Goal: Find specific page/section: Find specific page/section

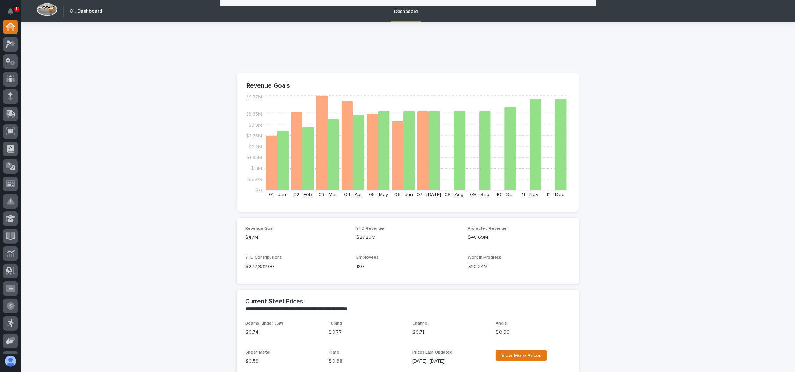
scroll to position [372, 0]
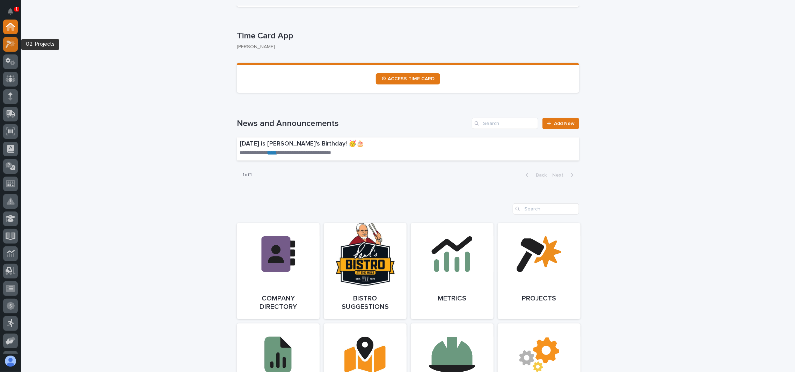
click at [13, 49] on div at bounding box center [10, 44] width 15 height 15
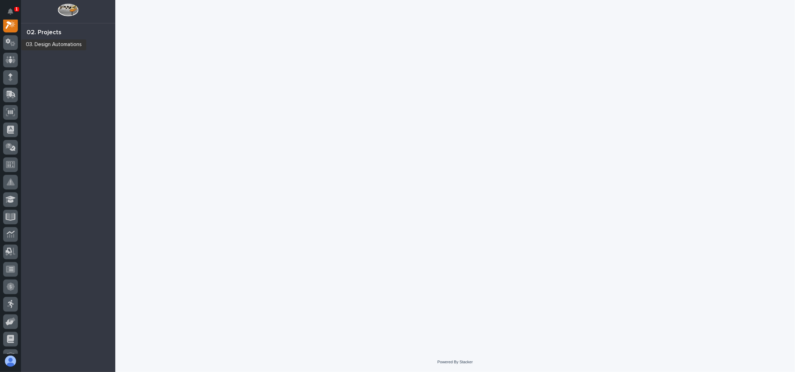
scroll to position [17, 0]
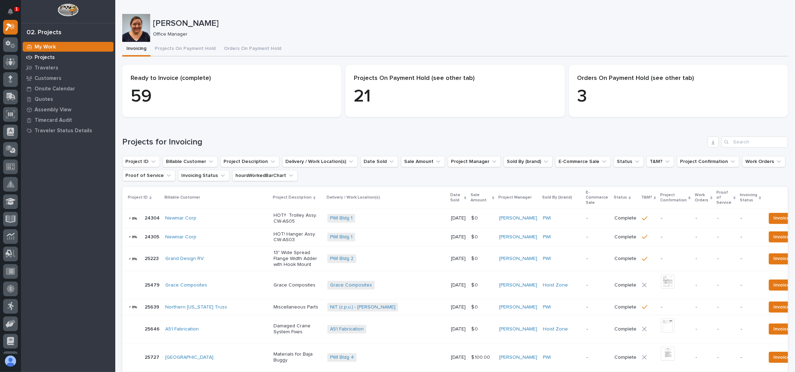
click at [49, 55] on p "Projects" at bounding box center [45, 57] width 20 height 6
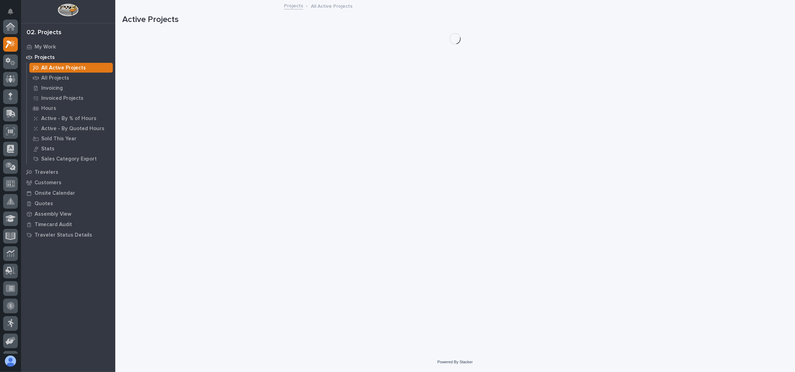
scroll to position [17, 0]
click at [47, 77] on p "All Projects" at bounding box center [55, 78] width 28 height 6
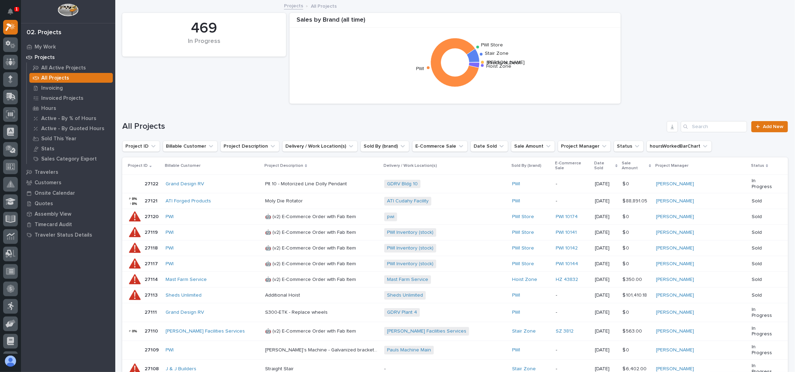
click at [718, 121] on div "All Projects Add New" at bounding box center [455, 124] width 666 height 34
click at [718, 122] on input "Search" at bounding box center [714, 126] width 66 height 11
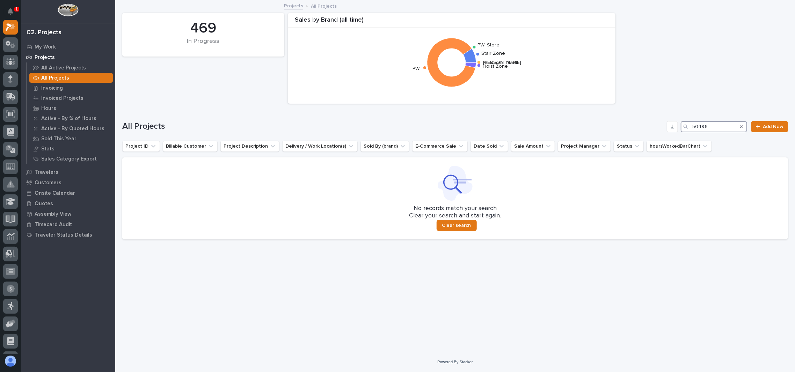
drag, startPoint x: 717, startPoint y: 123, endPoint x: 632, endPoint y: 123, distance: 85.2
click at [632, 123] on div "All Projects 50496 Add New" at bounding box center [455, 126] width 666 height 11
type input "26306"
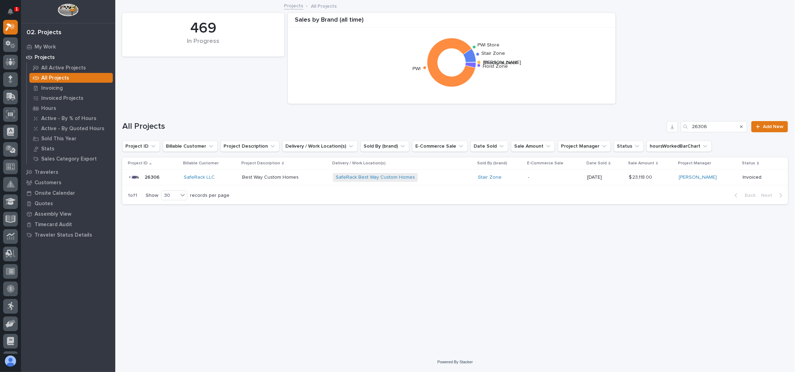
click at [162, 175] on div "26306 26306" at bounding box center [153, 177] width 50 height 14
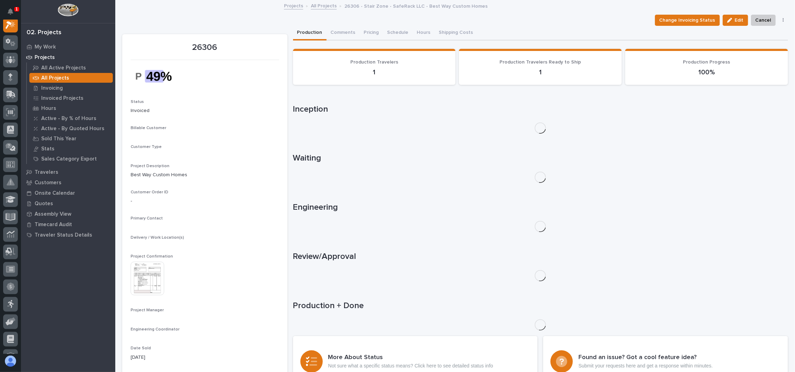
scroll to position [17, 0]
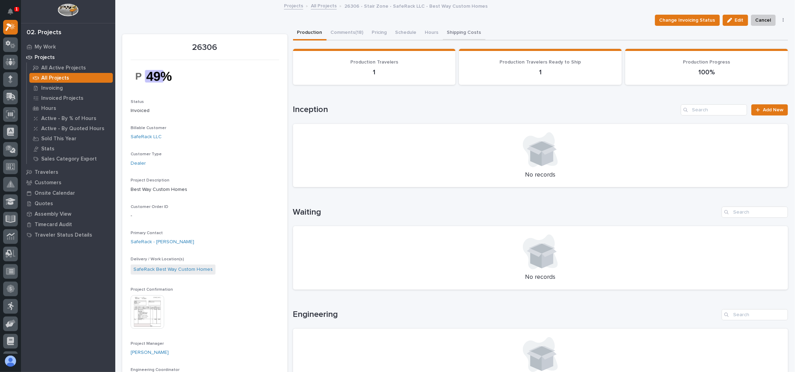
click at [449, 30] on button "Shipping Costs" at bounding box center [464, 33] width 43 height 15
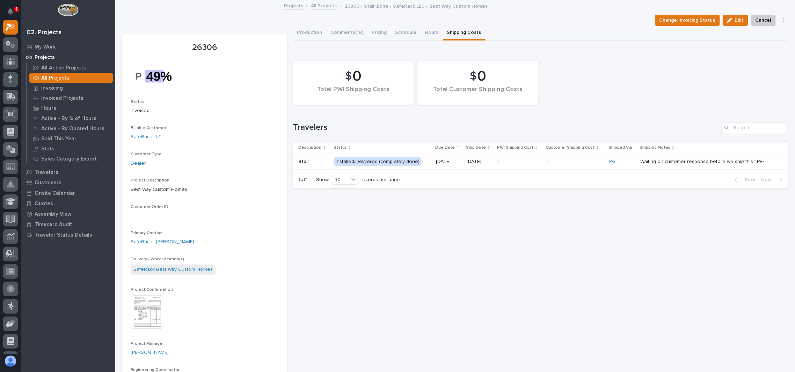
click at [305, 165] on div "Stair" at bounding box center [314, 162] width 30 height 12
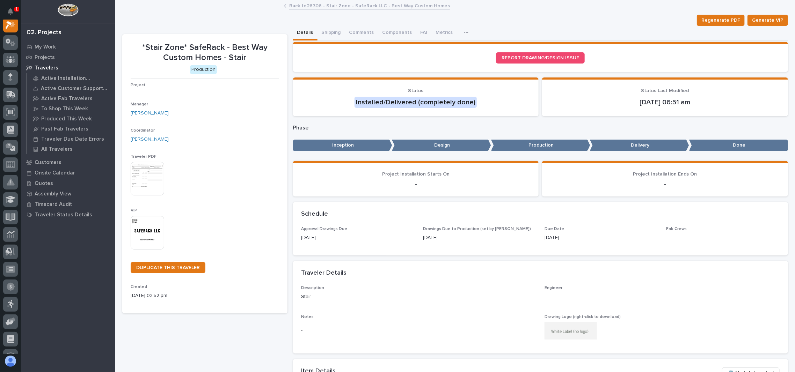
scroll to position [17, 0]
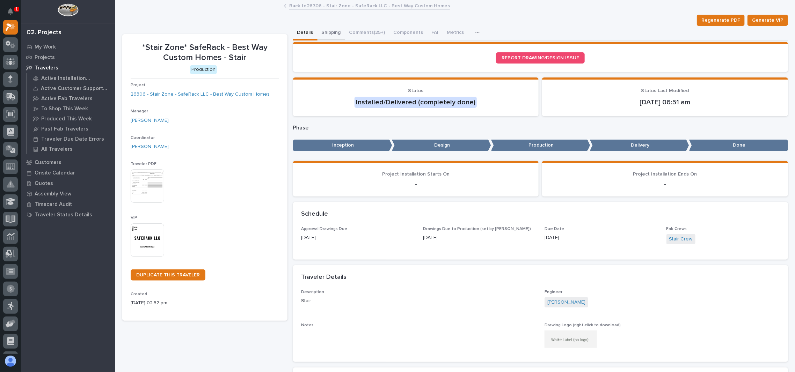
click at [328, 33] on button "Shipping" at bounding box center [332, 33] width 28 height 15
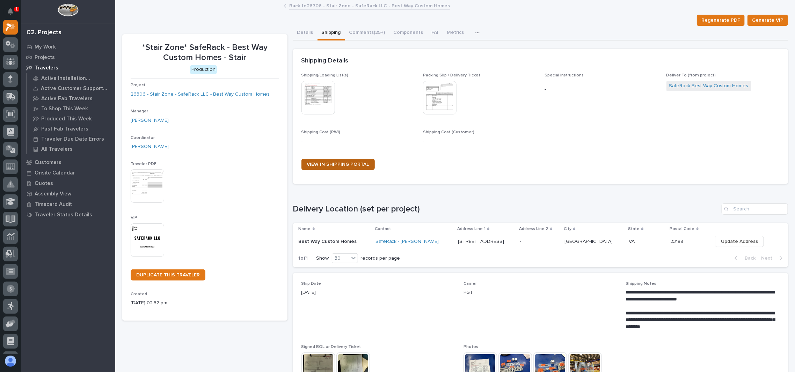
click at [338, 163] on span "VIEW IN SHIPPING PORTAL" at bounding box center [338, 164] width 62 height 5
click at [327, 7] on link "Back to 26306 - Stair Zone - SafeRack LLC - Best Way Custom Homes" at bounding box center [369, 5] width 161 height 8
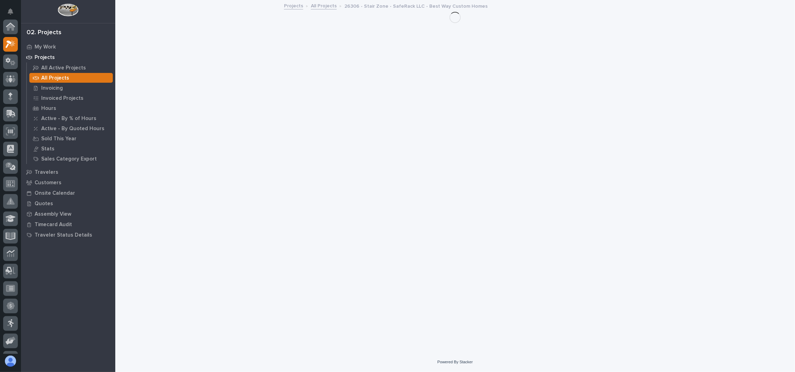
scroll to position [19, 0]
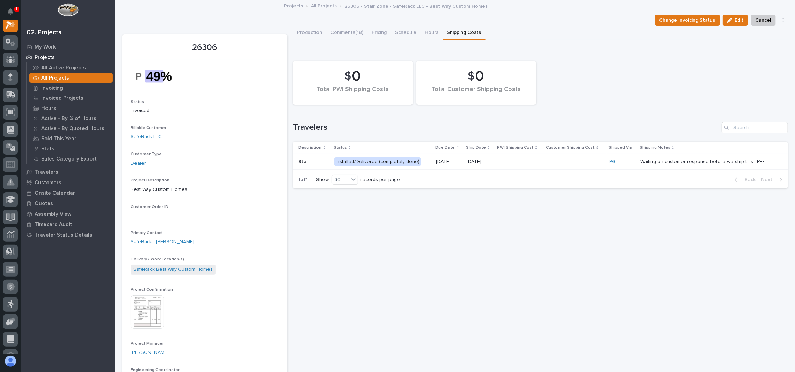
click at [213, 18] on div "Change Invoicing Status Edit Cancel Update Payment" at bounding box center [455, 20] width 666 height 11
click at [317, 4] on link "All Projects" at bounding box center [324, 5] width 26 height 8
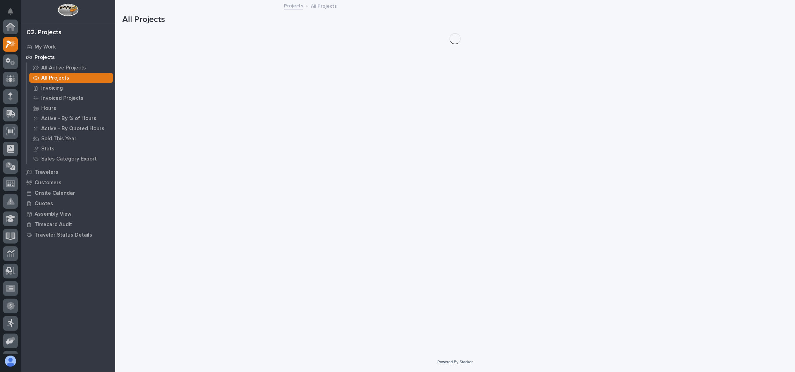
scroll to position [19, 0]
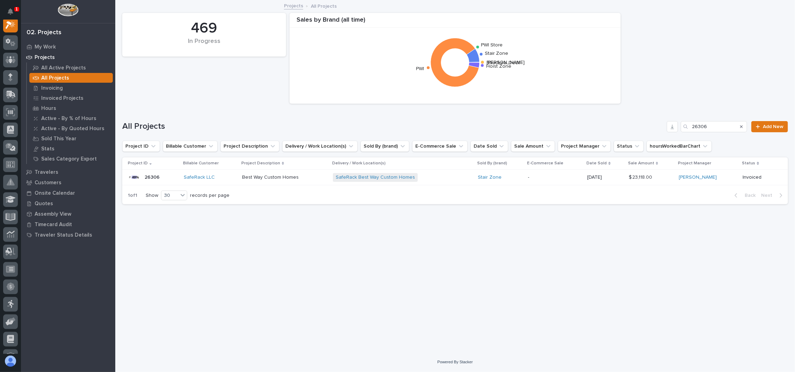
click at [67, 10] on img at bounding box center [68, 9] width 21 height 13
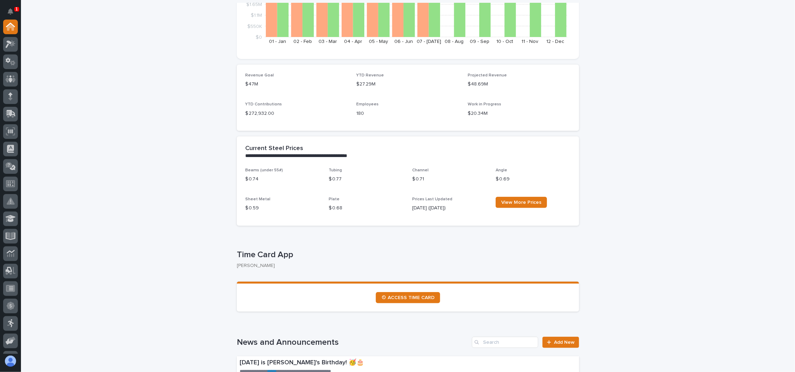
scroll to position [186, 0]
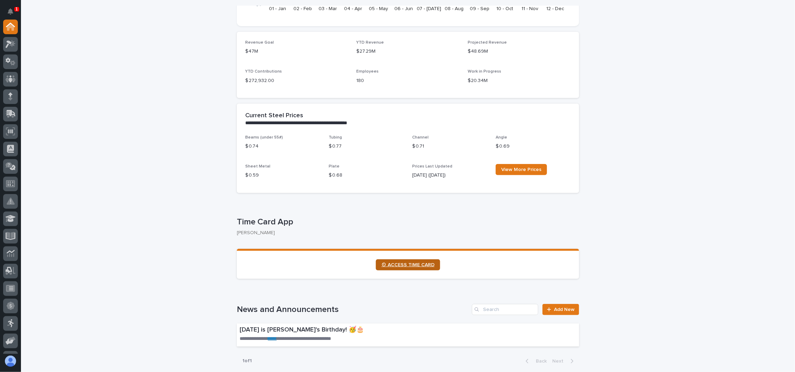
click at [399, 268] on link "⏲ ACCESS TIME CARD" at bounding box center [408, 265] width 64 height 11
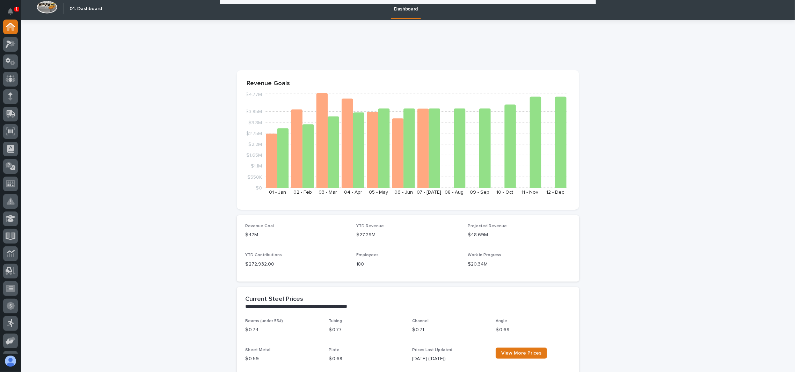
scroll to position [0, 0]
